Goal: Book appointment/travel/reservation

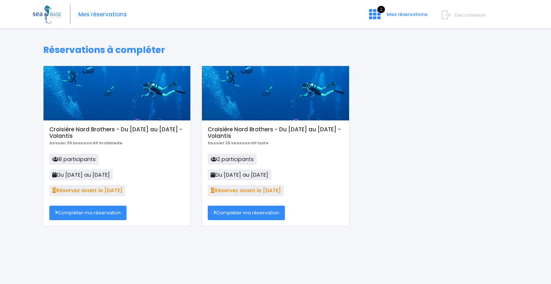
click at [257, 212] on link "Compléter ma réservation" at bounding box center [246, 213] width 77 height 15
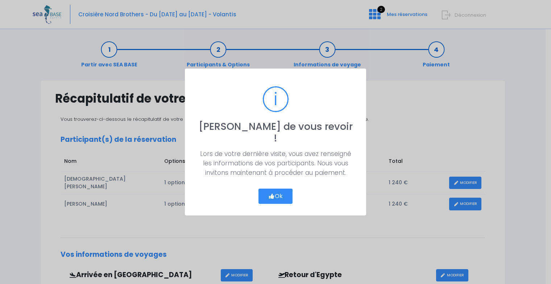
click at [271, 196] on icon "button" at bounding box center [271, 196] width 7 height 0
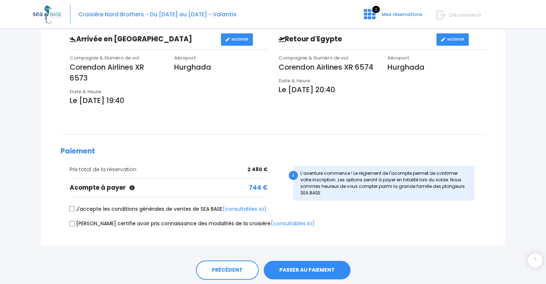
scroll to position [254, 0]
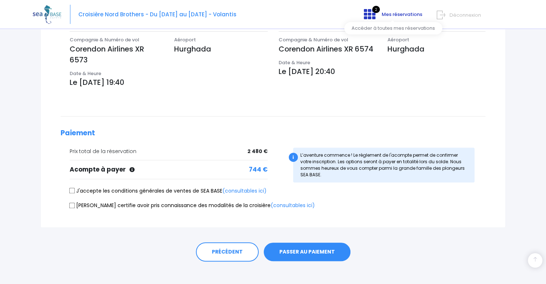
click at [368, 14] on icon at bounding box center [370, 14] width 12 height 12
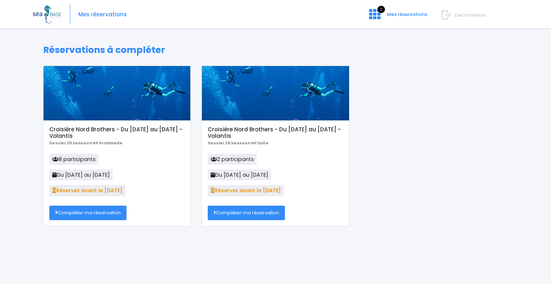
click at [91, 216] on link "Compléter ma réservation" at bounding box center [87, 213] width 77 height 15
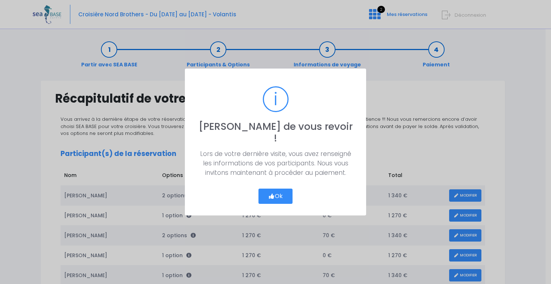
click at [271, 196] on icon "button" at bounding box center [271, 196] width 7 height 0
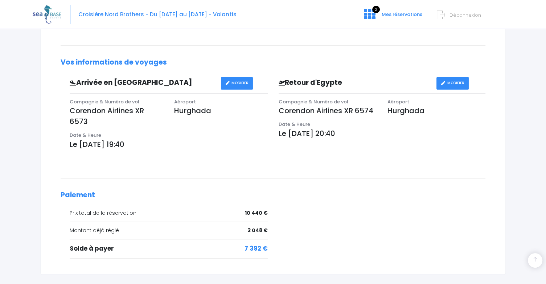
scroll to position [363, 0]
